Goal: Task Accomplishment & Management: Manage account settings

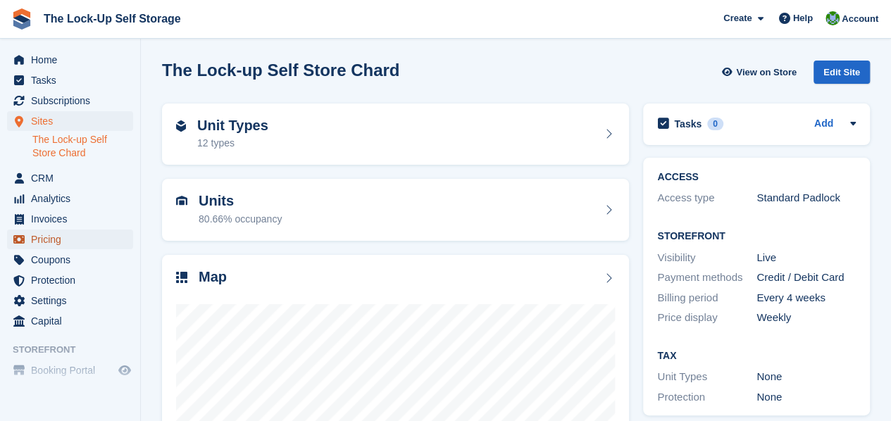
click at [59, 242] on span "Pricing" at bounding box center [73, 240] width 85 height 20
click at [45, 238] on span "Pricing" at bounding box center [73, 240] width 85 height 20
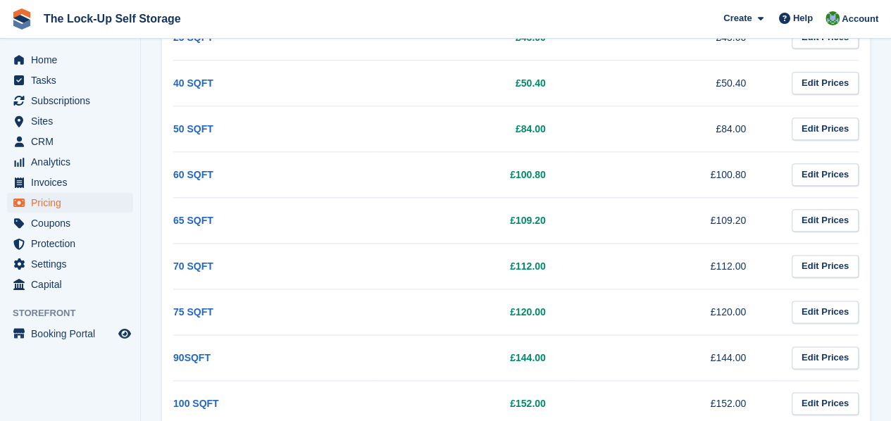
scroll to position [691, 0]
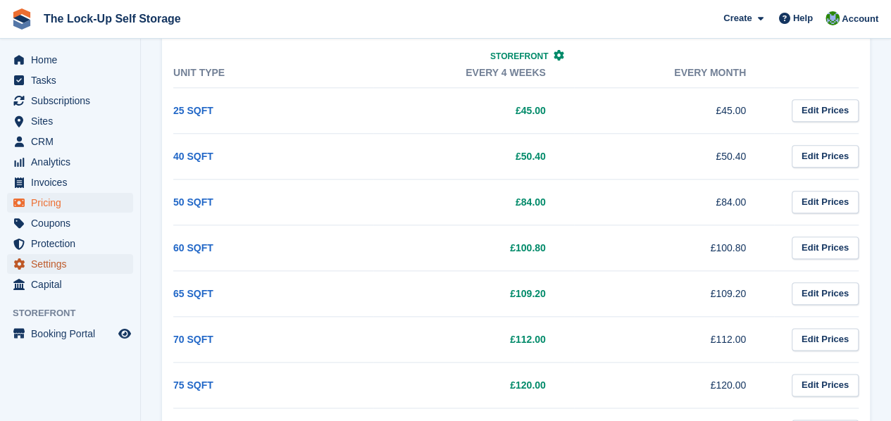
click at [63, 262] on span "Settings" at bounding box center [73, 264] width 85 height 20
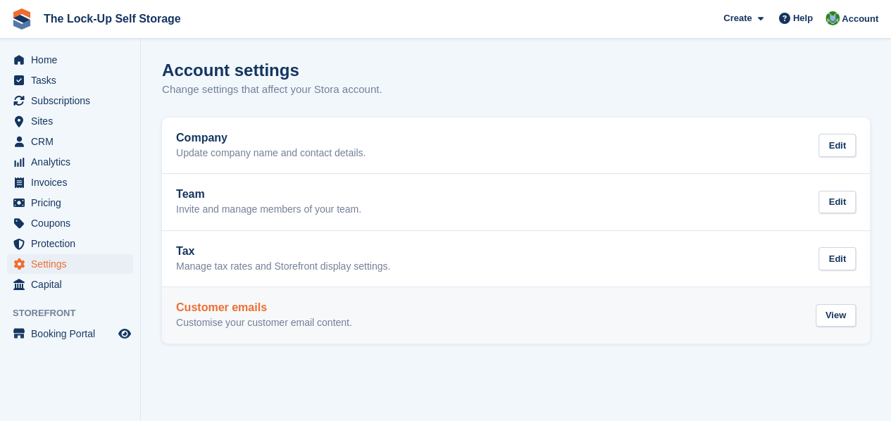
click at [282, 308] on h2 "Customer emails" at bounding box center [264, 308] width 176 height 13
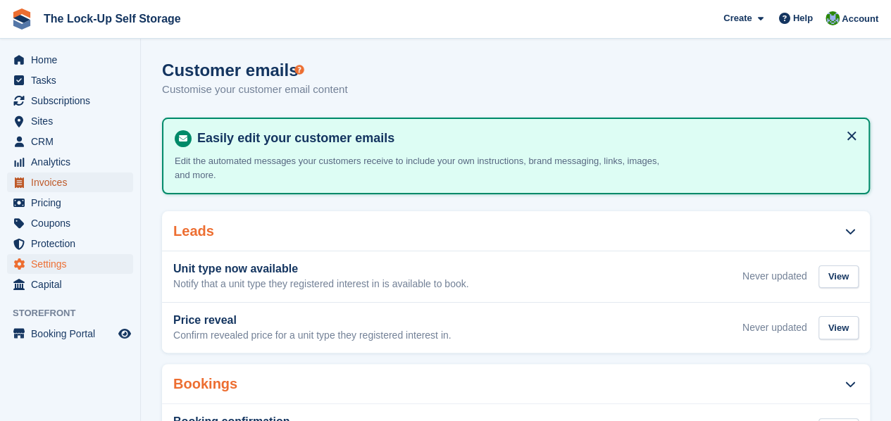
click at [58, 187] on span "Invoices" at bounding box center [73, 183] width 85 height 20
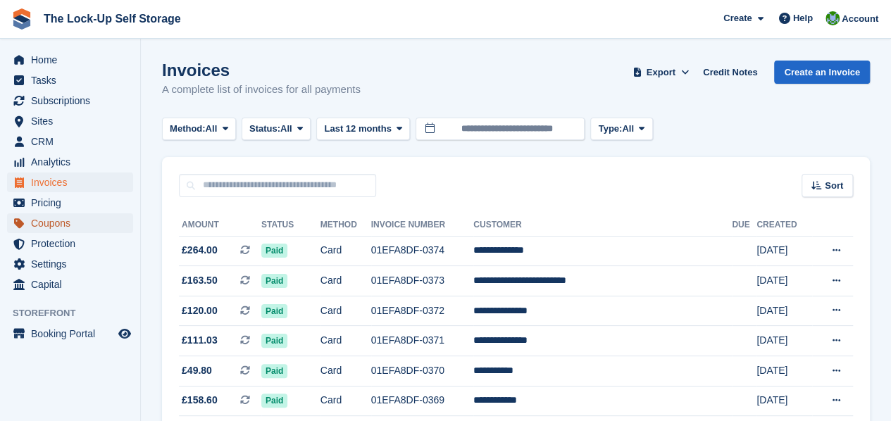
click at [52, 233] on span "Coupons" at bounding box center [73, 224] width 85 height 20
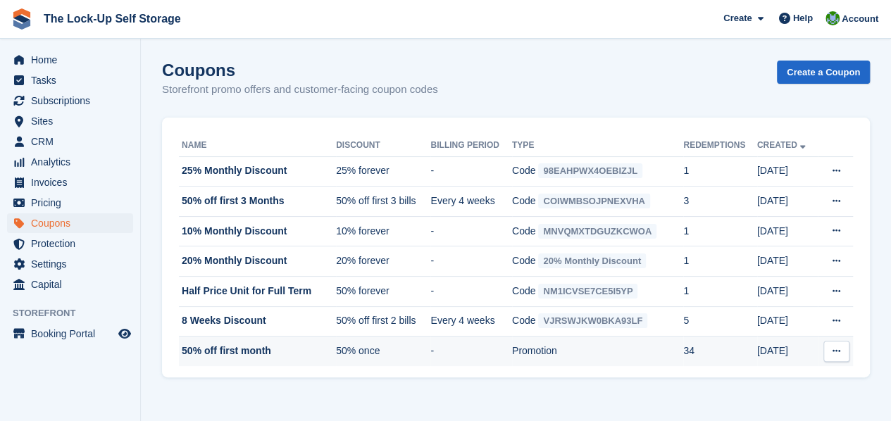
click at [524, 347] on td "Promotion" at bounding box center [597, 352] width 171 height 30
click at [839, 350] on icon at bounding box center [837, 351] width 8 height 9
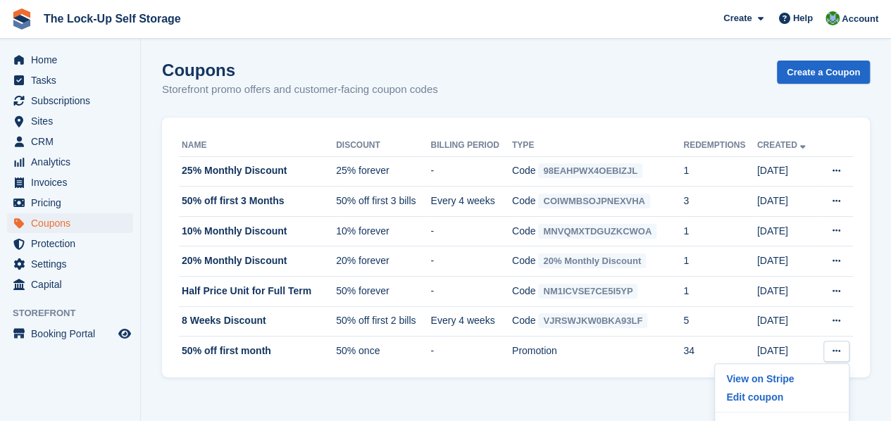
scroll to position [19, 0]
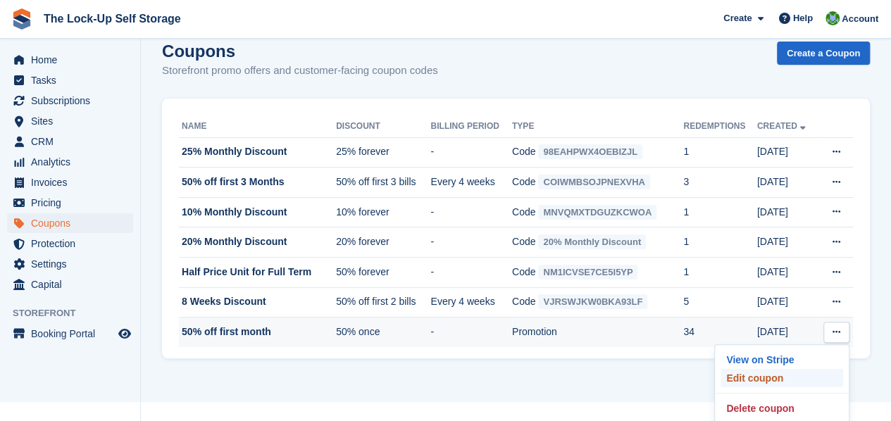
click at [777, 378] on p "Edit coupon" at bounding box center [782, 378] width 123 height 18
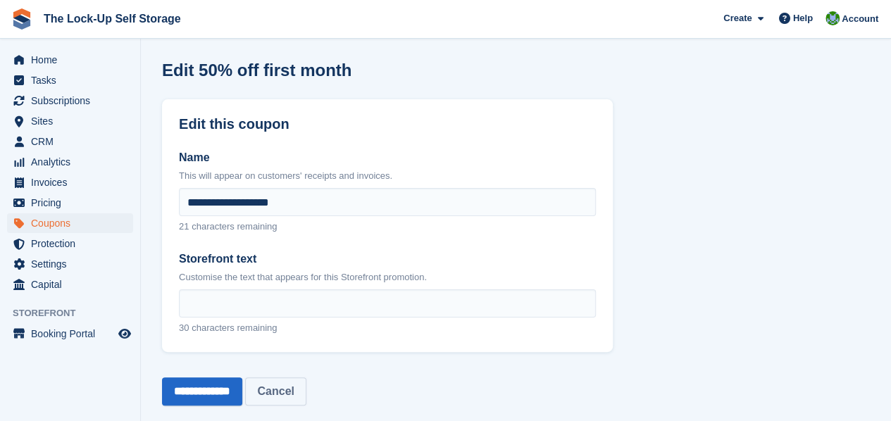
click at [297, 386] on link "Cancel" at bounding box center [275, 392] width 61 height 28
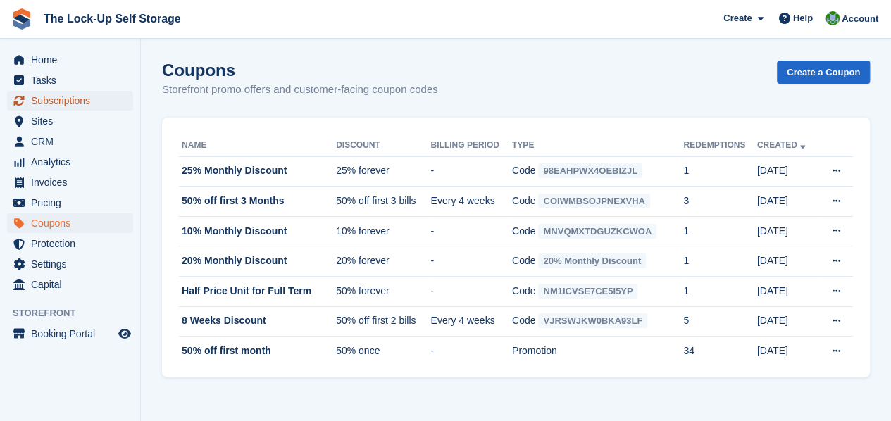
click at [73, 104] on span "Subscriptions" at bounding box center [73, 101] width 85 height 20
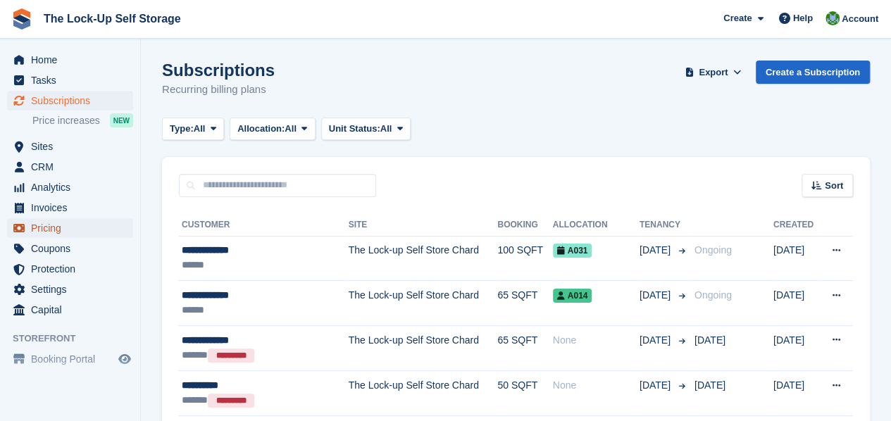
click at [51, 228] on span "Pricing" at bounding box center [73, 228] width 85 height 20
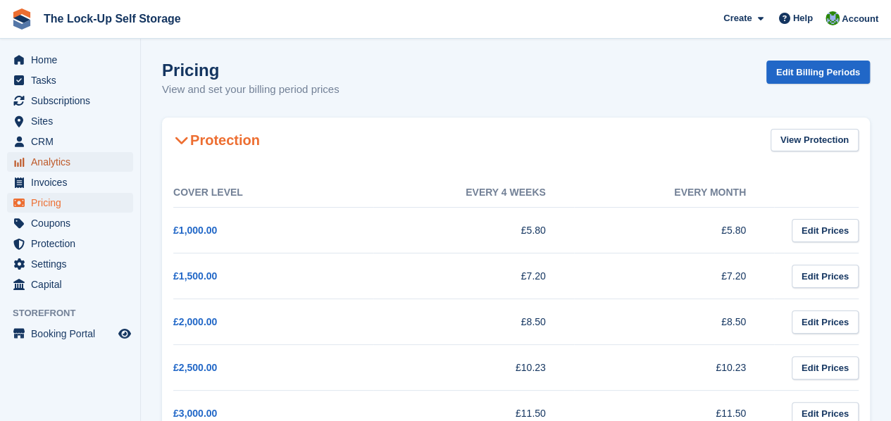
click at [74, 167] on span "Analytics" at bounding box center [73, 162] width 85 height 20
